Goal: Book appointment/travel/reservation

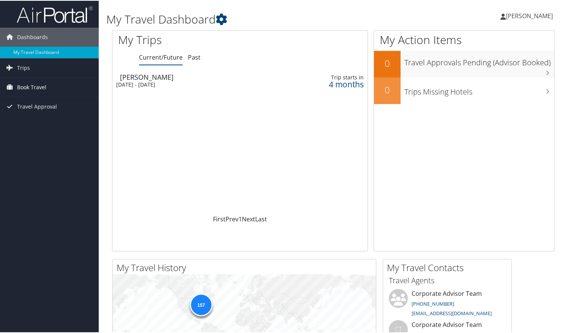
click at [32, 87] on span "Book Travel" at bounding box center [31, 86] width 29 height 19
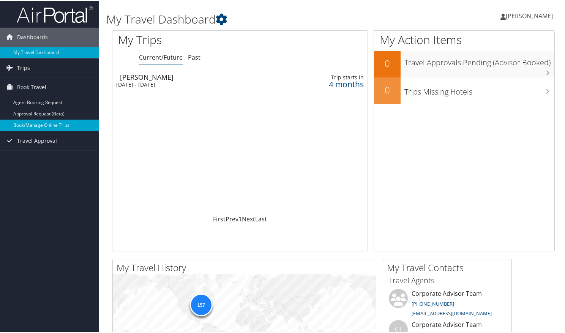
click at [39, 125] on link "Book/Manage Online Trips" at bounding box center [49, 124] width 99 height 11
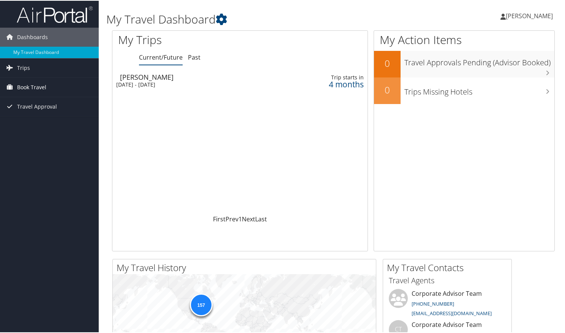
click at [38, 84] on span "Book Travel" at bounding box center [31, 86] width 29 height 19
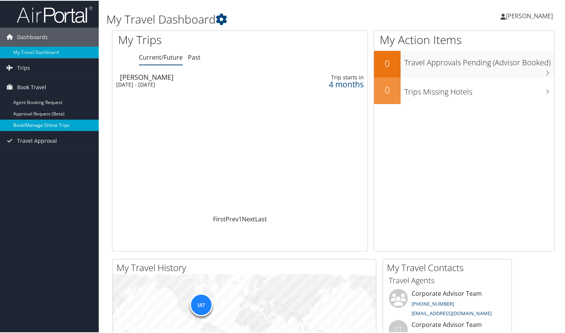
click at [44, 124] on link "Book/Manage Online Trips" at bounding box center [49, 124] width 99 height 11
